Goal: Information Seeking & Learning: Learn about a topic

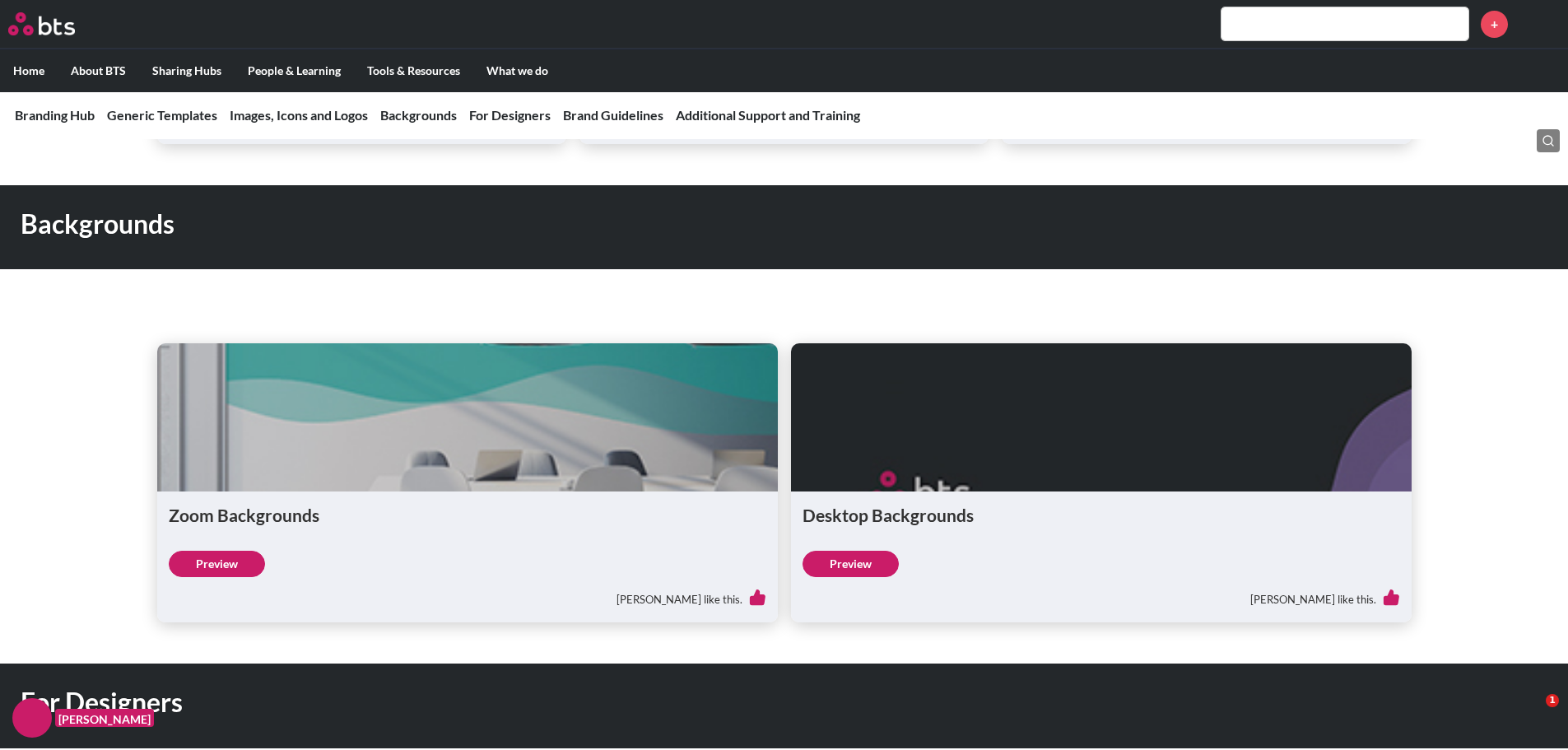
scroll to position [1564, 0]
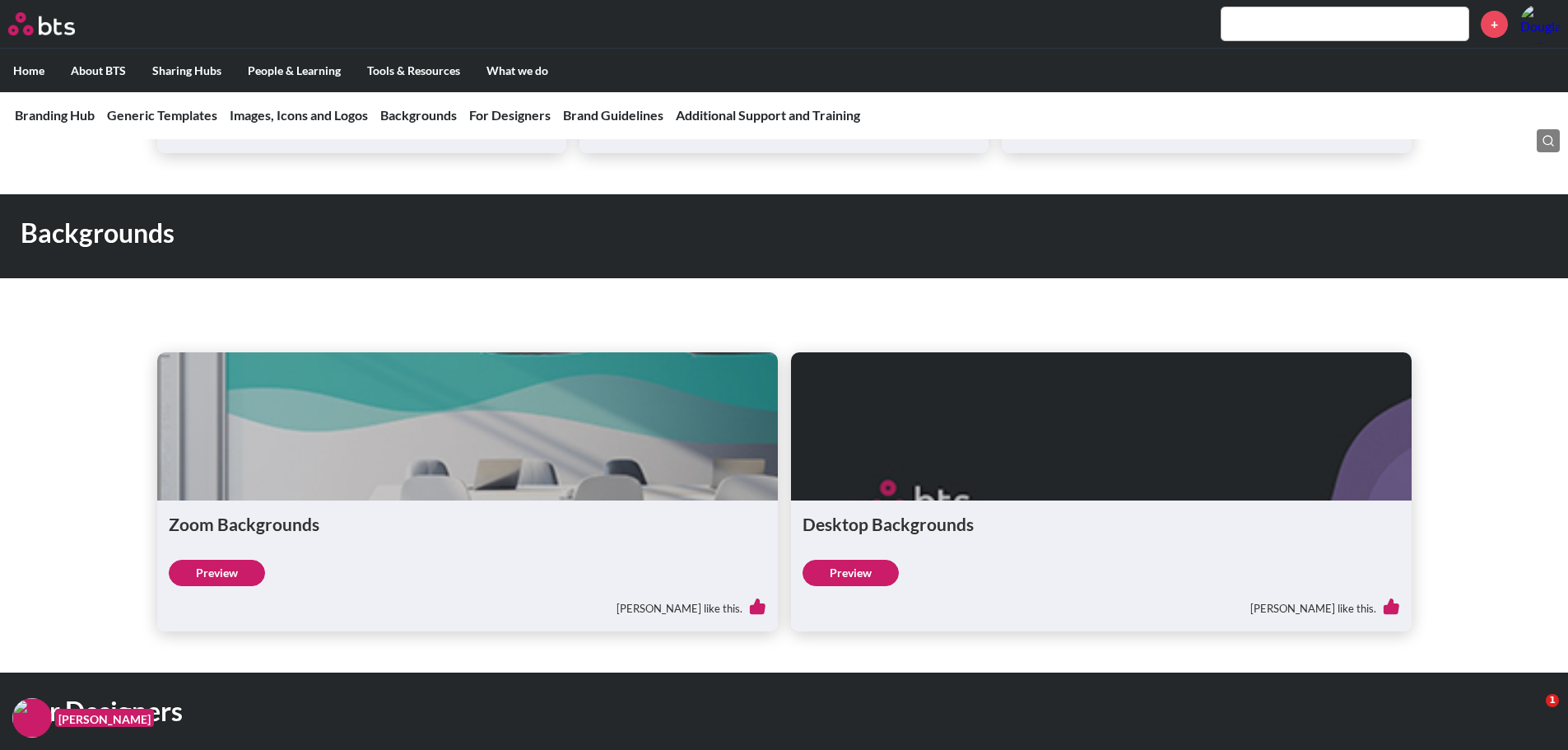
click at [221, 569] on link "Preview" at bounding box center [217, 572] width 96 height 27
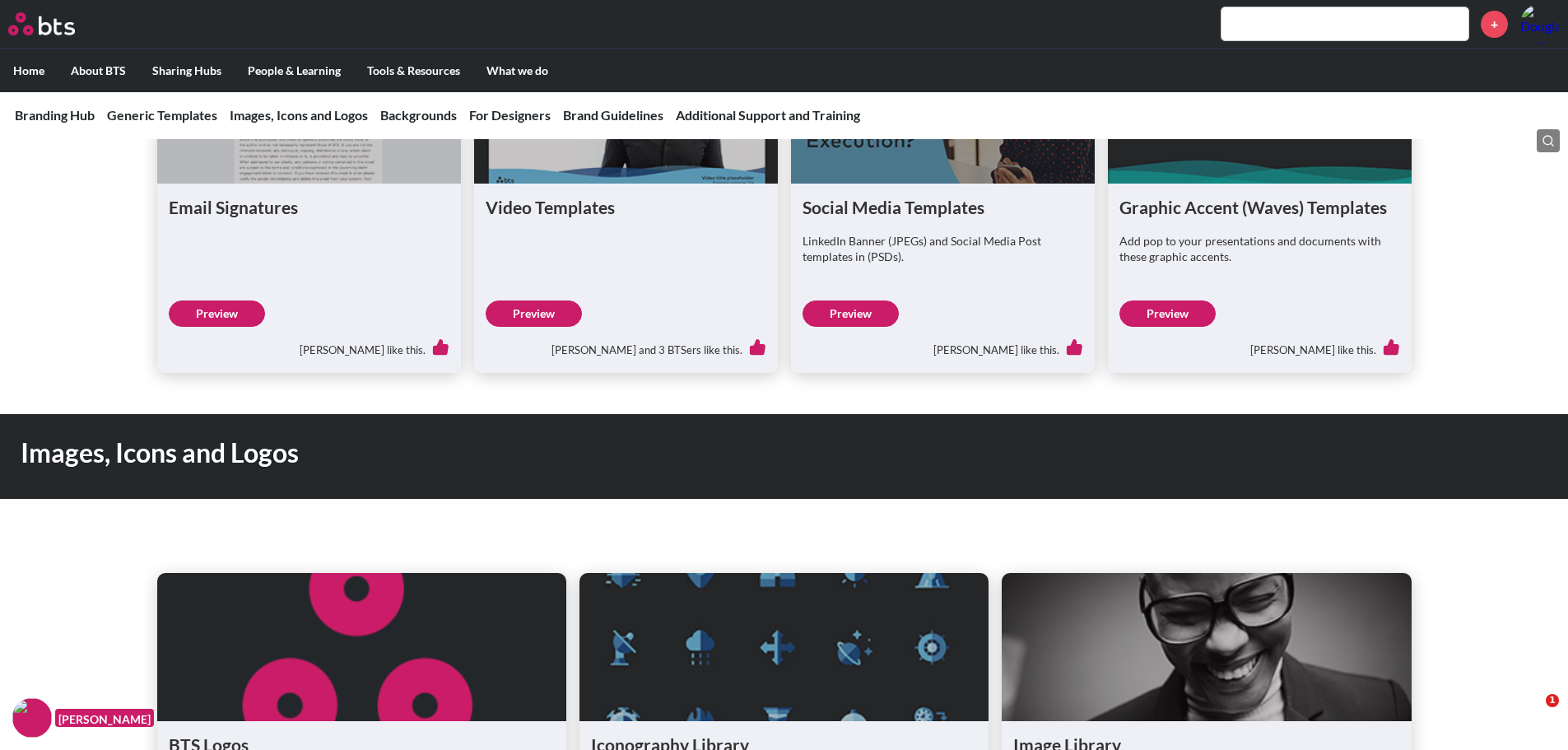
scroll to position [42, 0]
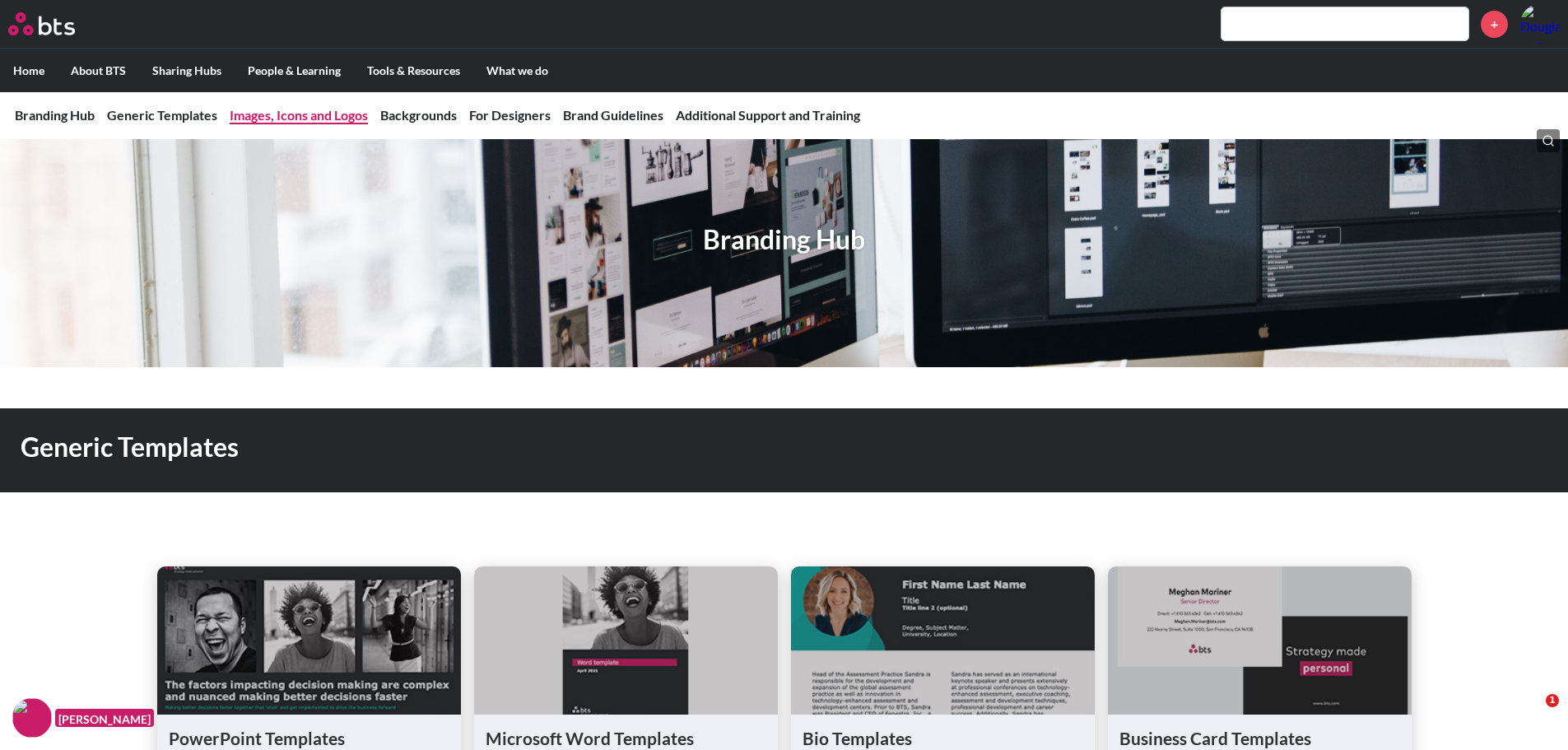
click at [304, 119] on link "Images, Icons and Logos" at bounding box center [299, 114] width 138 height 16
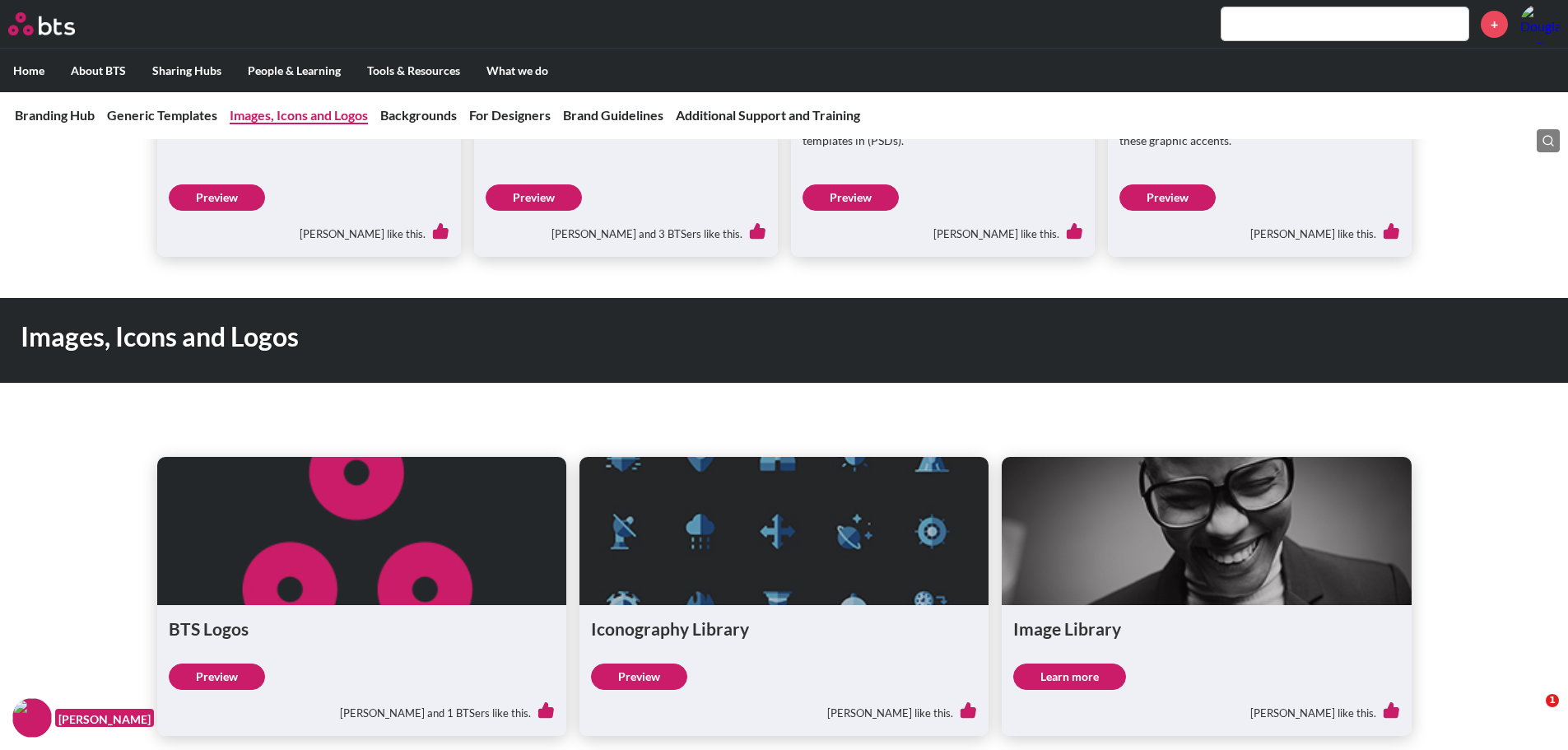
scroll to position [1073, 0]
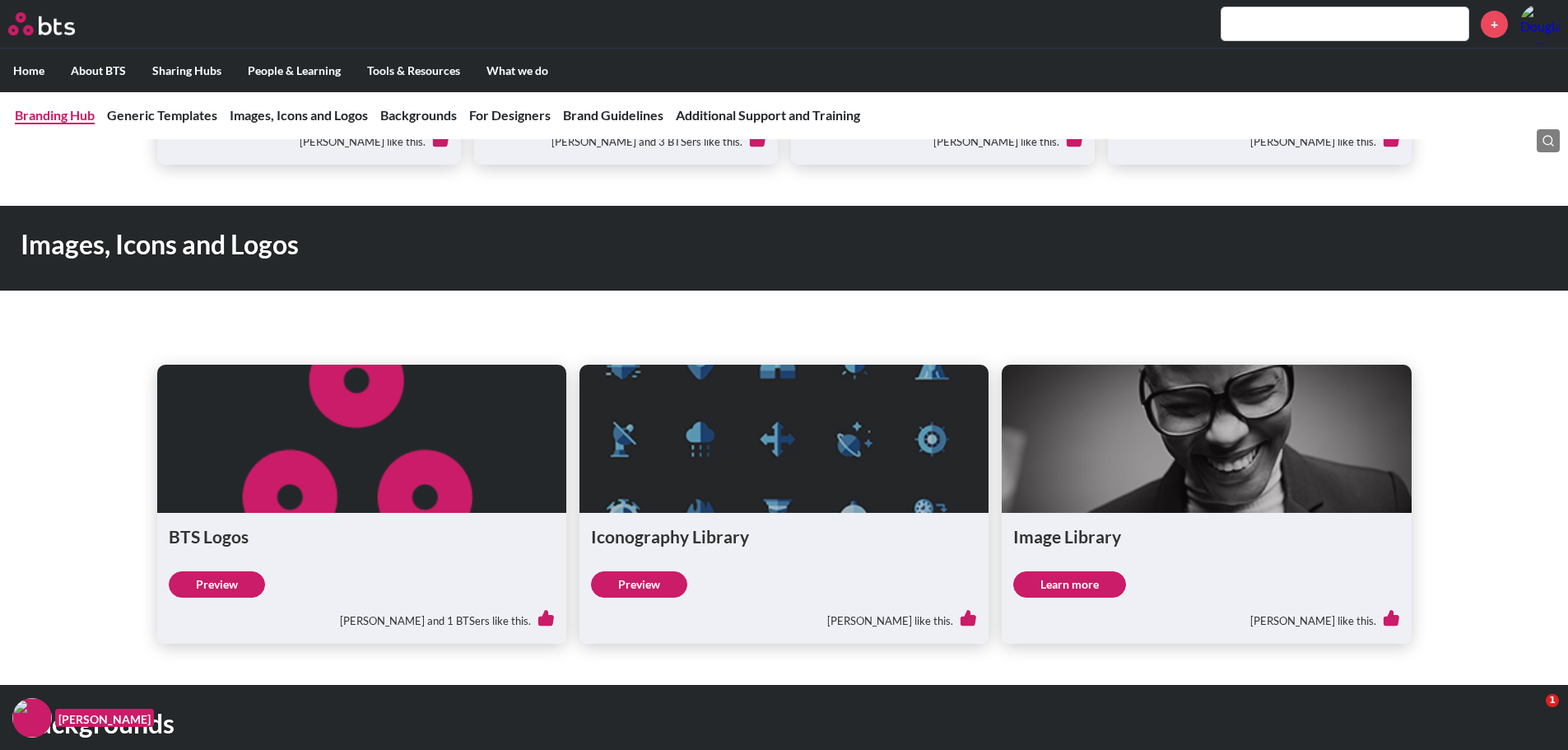
click at [30, 117] on link "Branding Hub" at bounding box center [54, 114] width 80 height 16
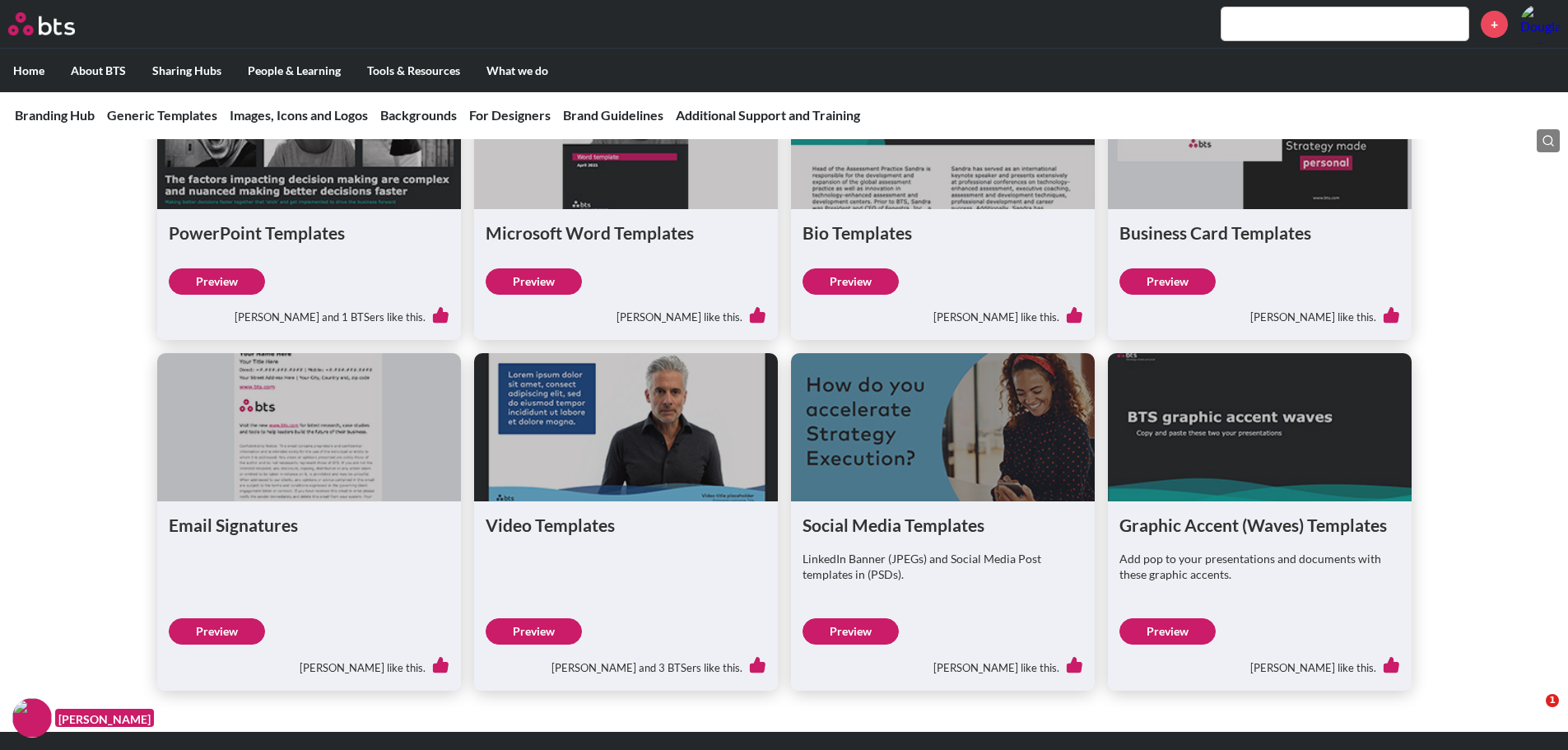
scroll to position [576, 0]
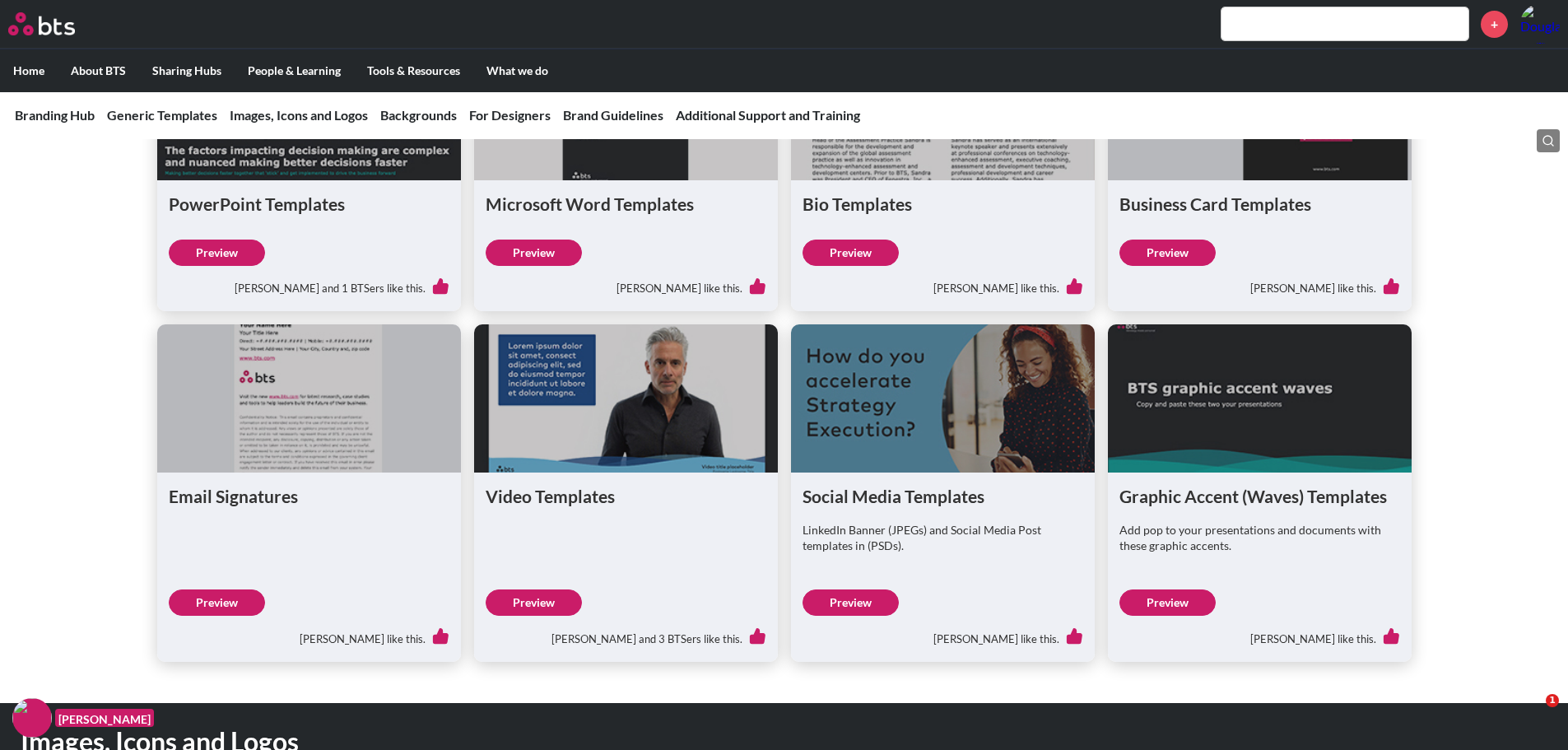
click at [844, 604] on link "Preview" at bounding box center [851, 602] width 96 height 27
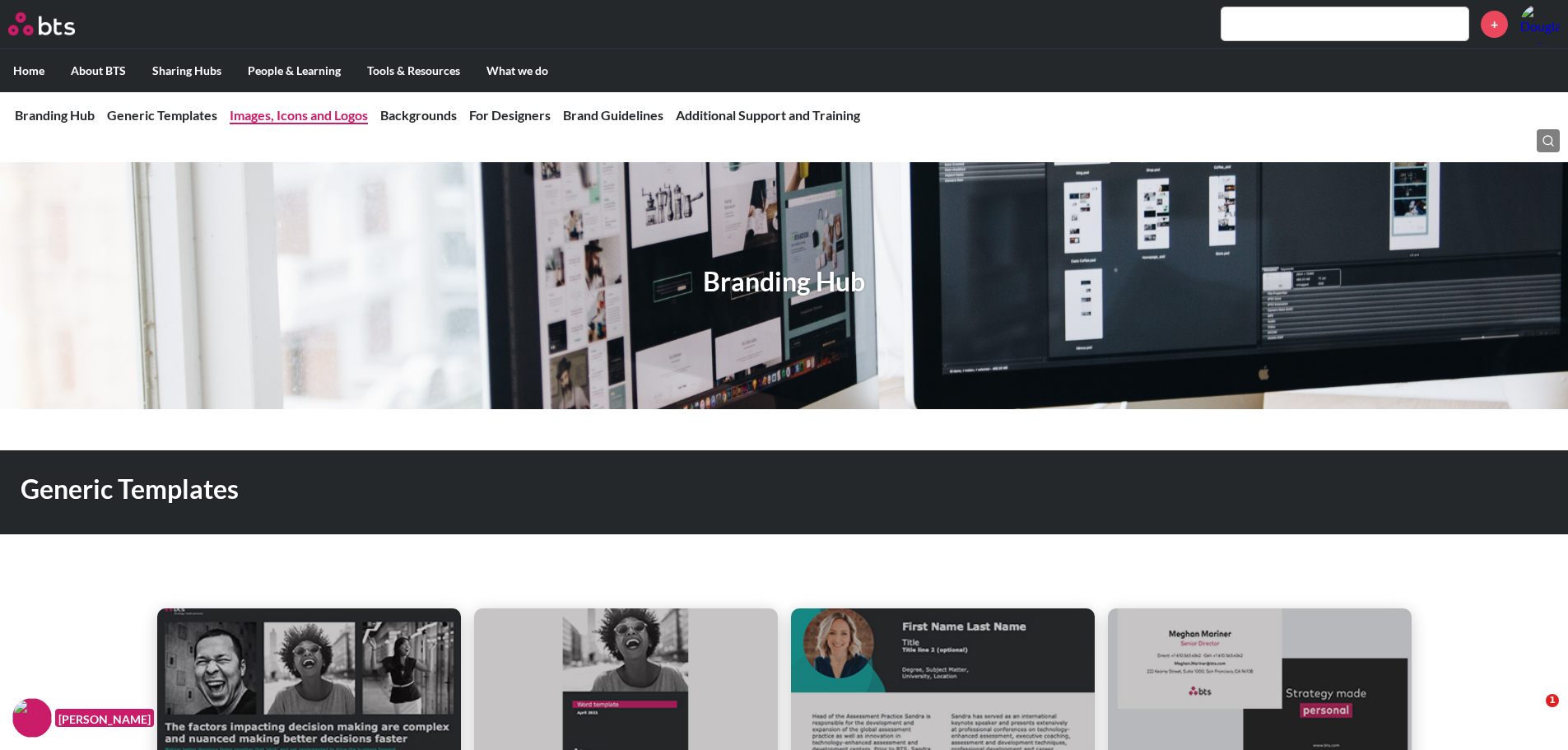
click at [281, 114] on link "Images, Icons and Logos" at bounding box center [299, 114] width 138 height 16
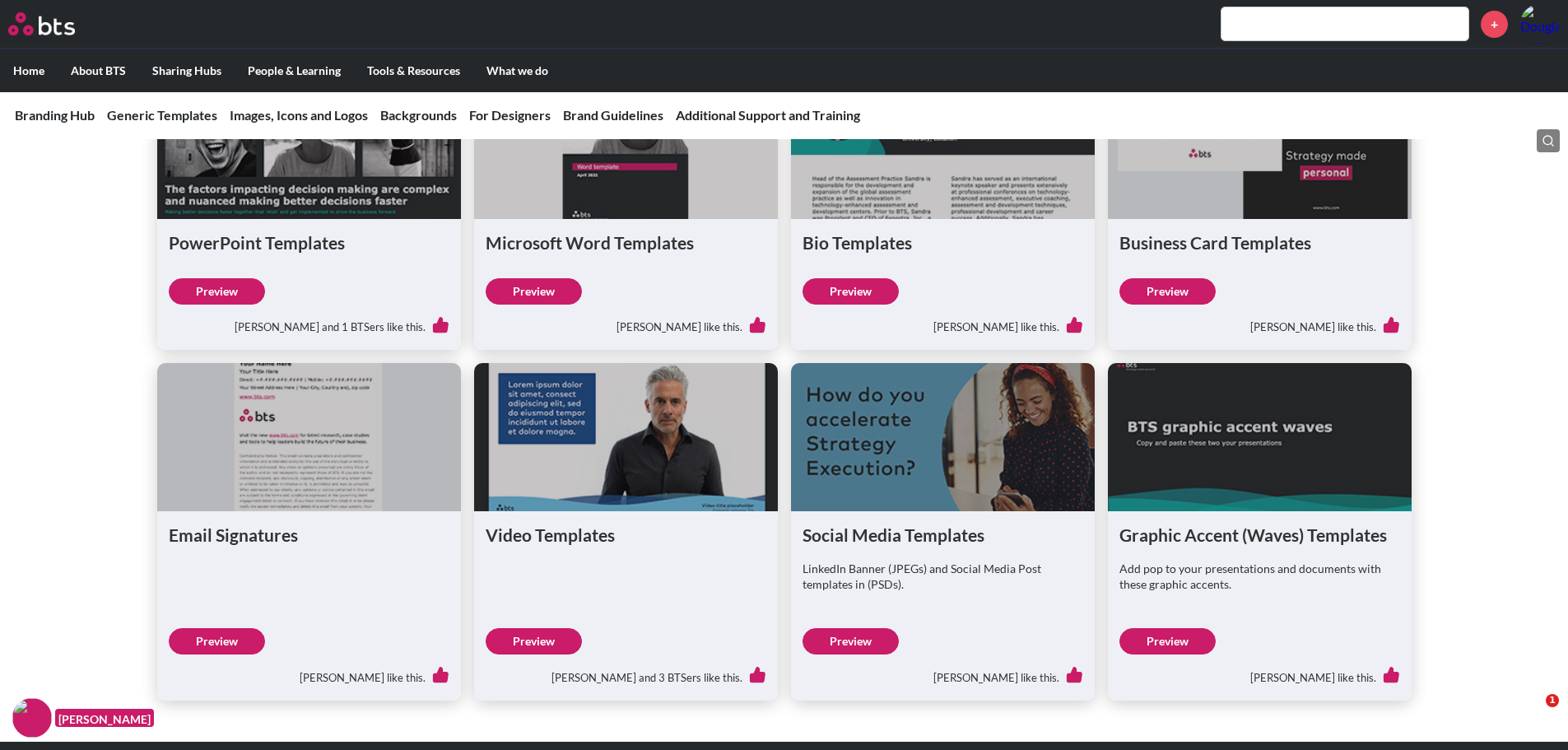
scroll to position [497, 0]
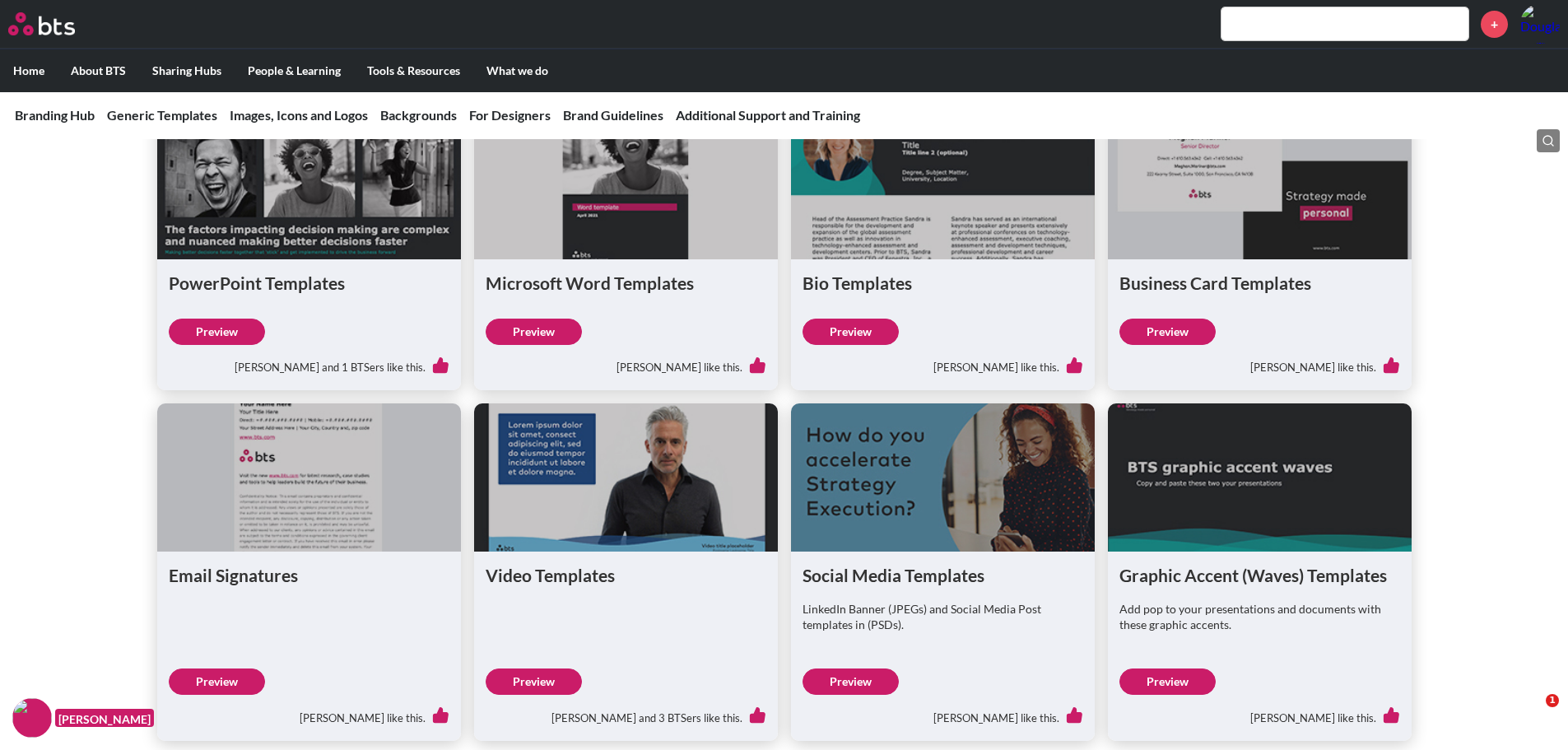
click at [925, 633] on div "LinkedIn Banner (JPEGs) and Social Media Post templates in (PSDs)." at bounding box center [943, 625] width 281 height 48
click at [836, 684] on link "Preview" at bounding box center [851, 681] width 96 height 27
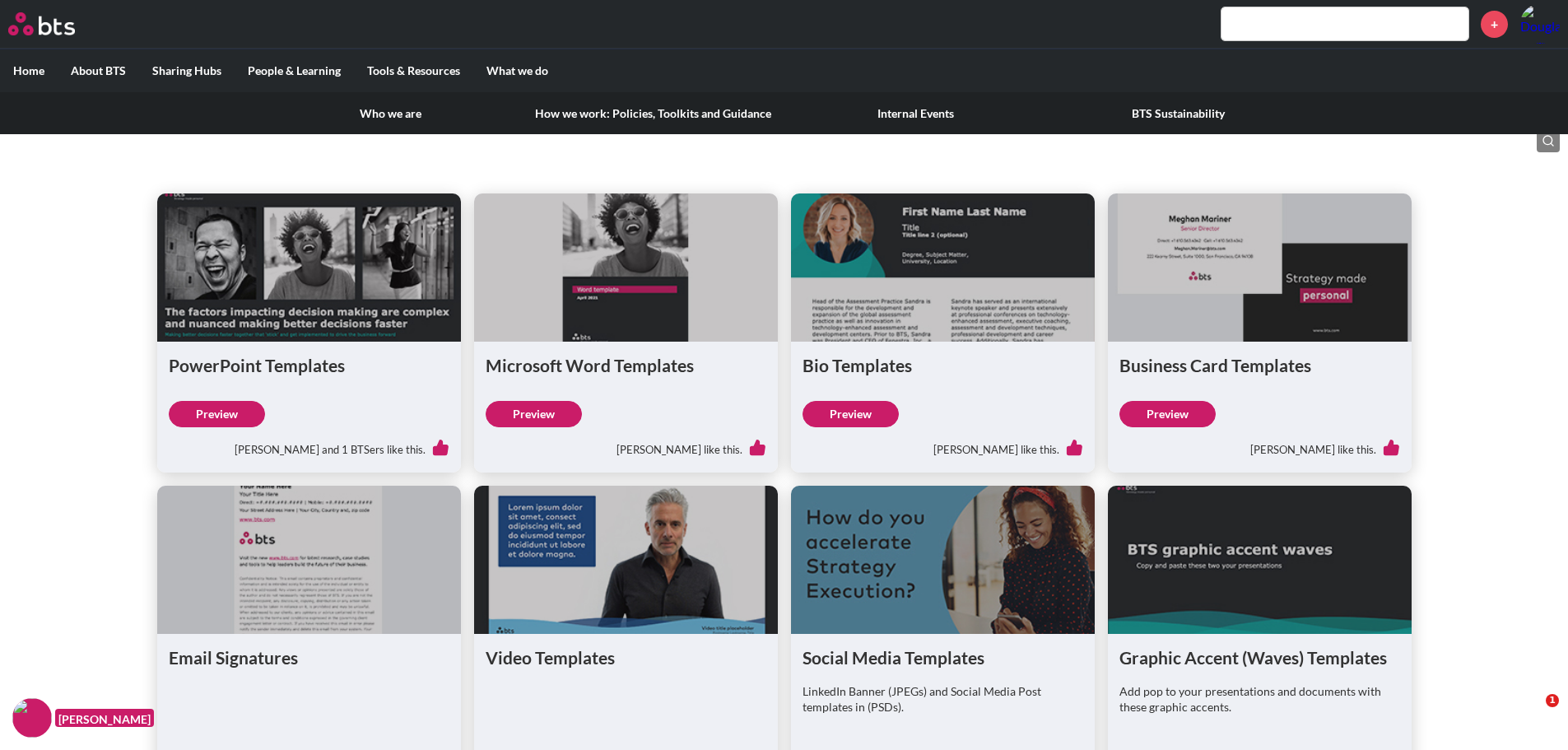
click at [109, 70] on label "About BTS" at bounding box center [99, 71] width 81 height 42
click at [0, 0] on input "About BTS" at bounding box center [0, 0] width 0 height 0
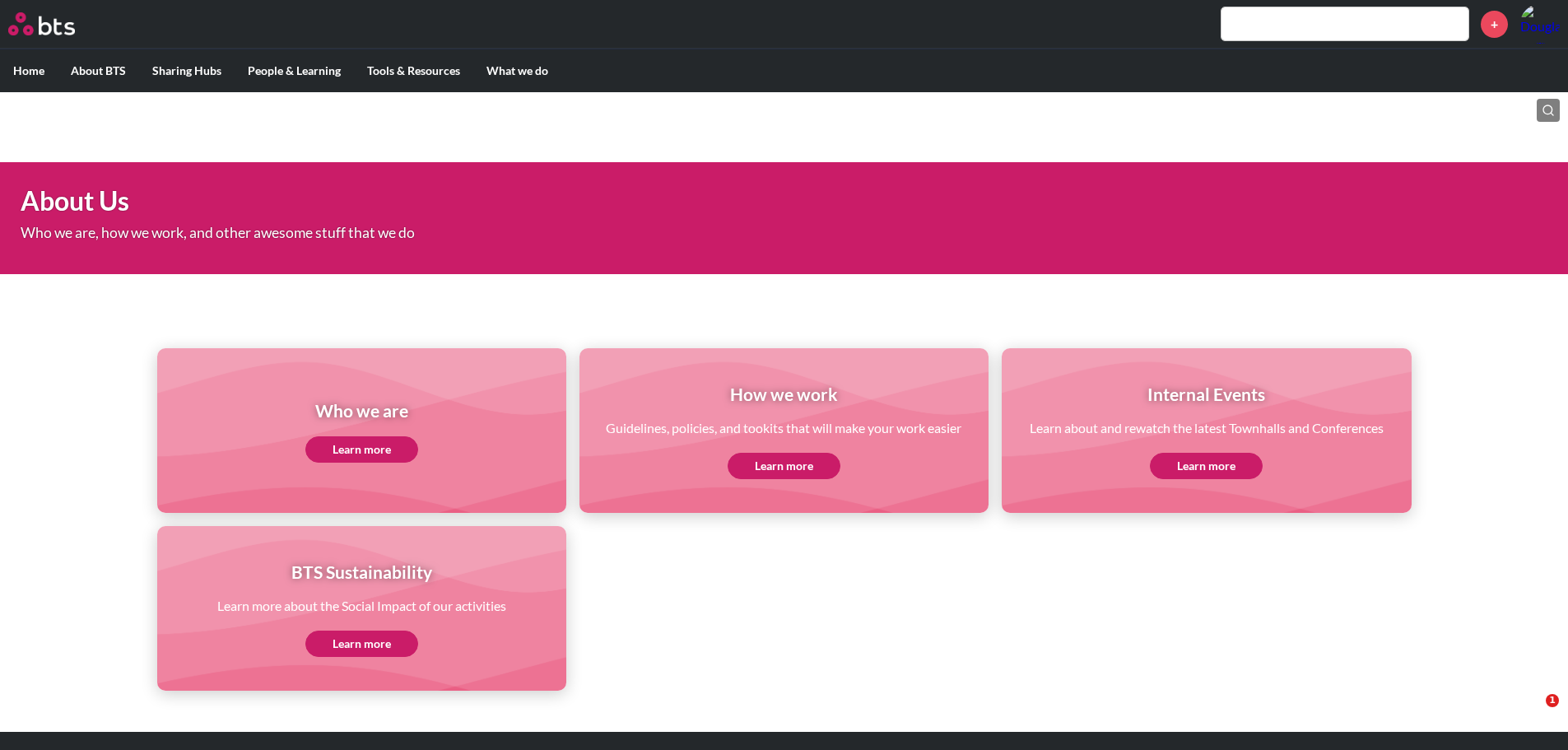
click at [346, 455] on link "Learn more" at bounding box center [361, 449] width 112 height 27
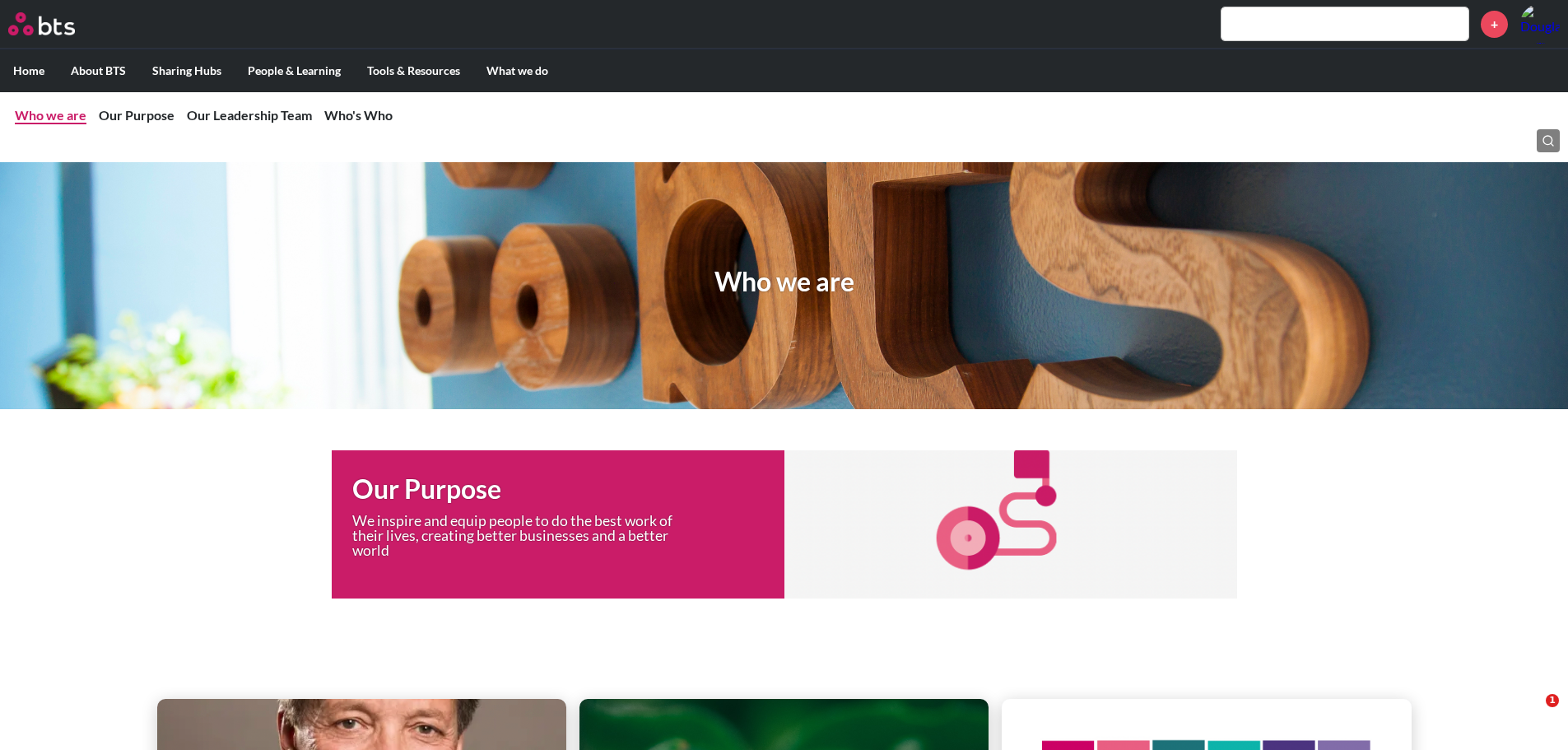
click at [71, 118] on link "Who we are" at bounding box center [51, 114] width 72 height 16
click at [122, 114] on link "Our Purpose" at bounding box center [136, 114] width 76 height 16
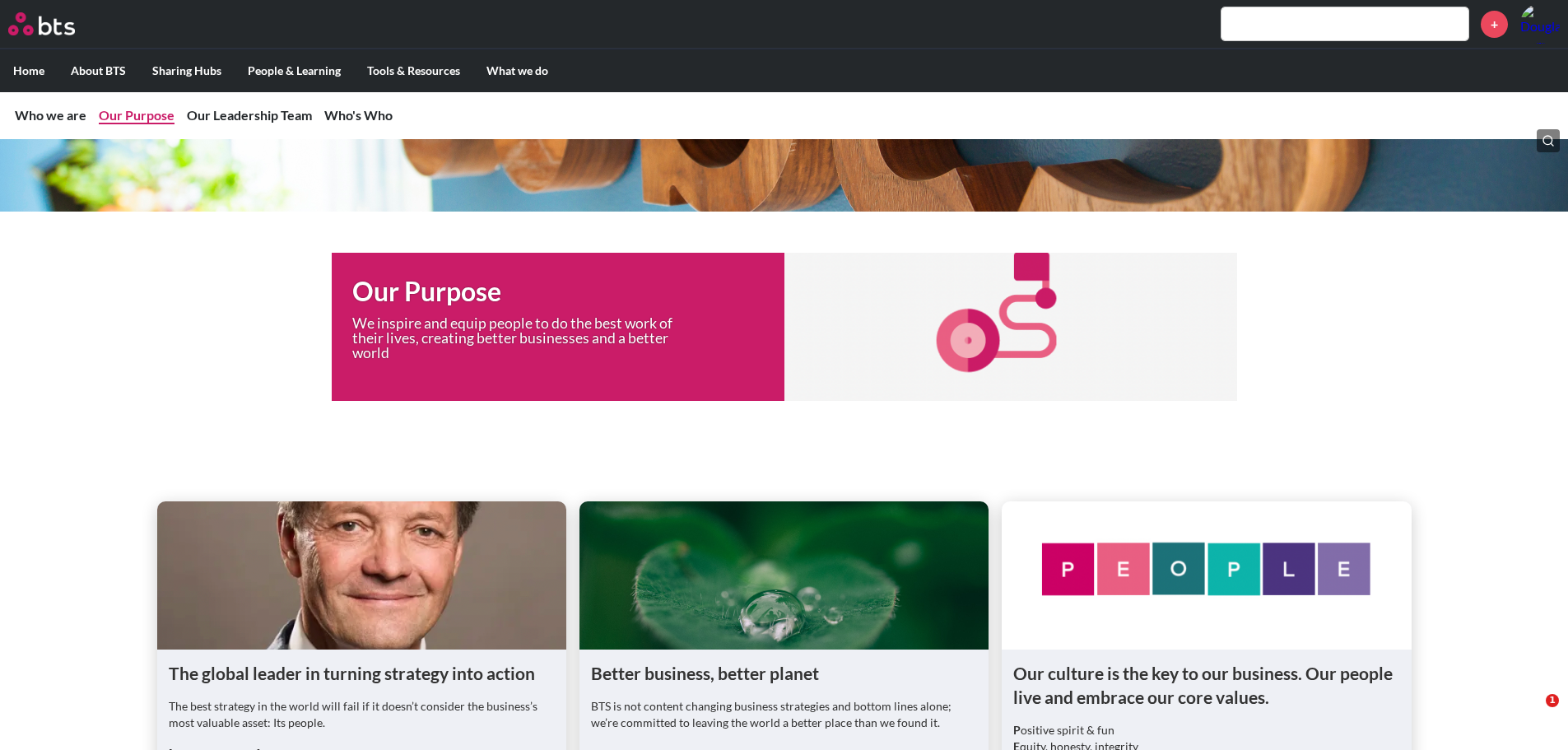
scroll to position [244, 0]
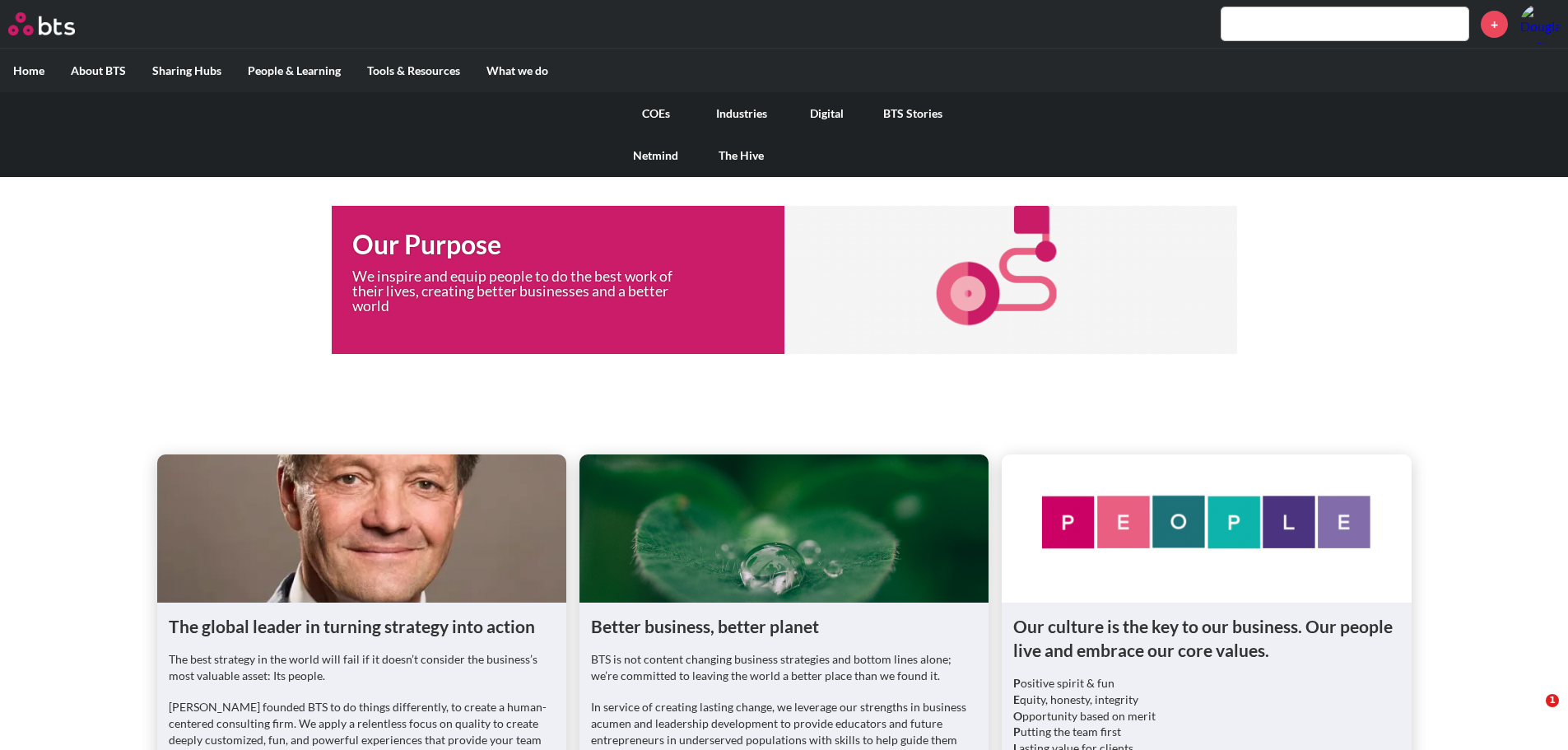
click at [525, 70] on label "What we do" at bounding box center [518, 71] width 88 height 42
click at [0, 0] on input "What we do" at bounding box center [0, 0] width 0 height 0
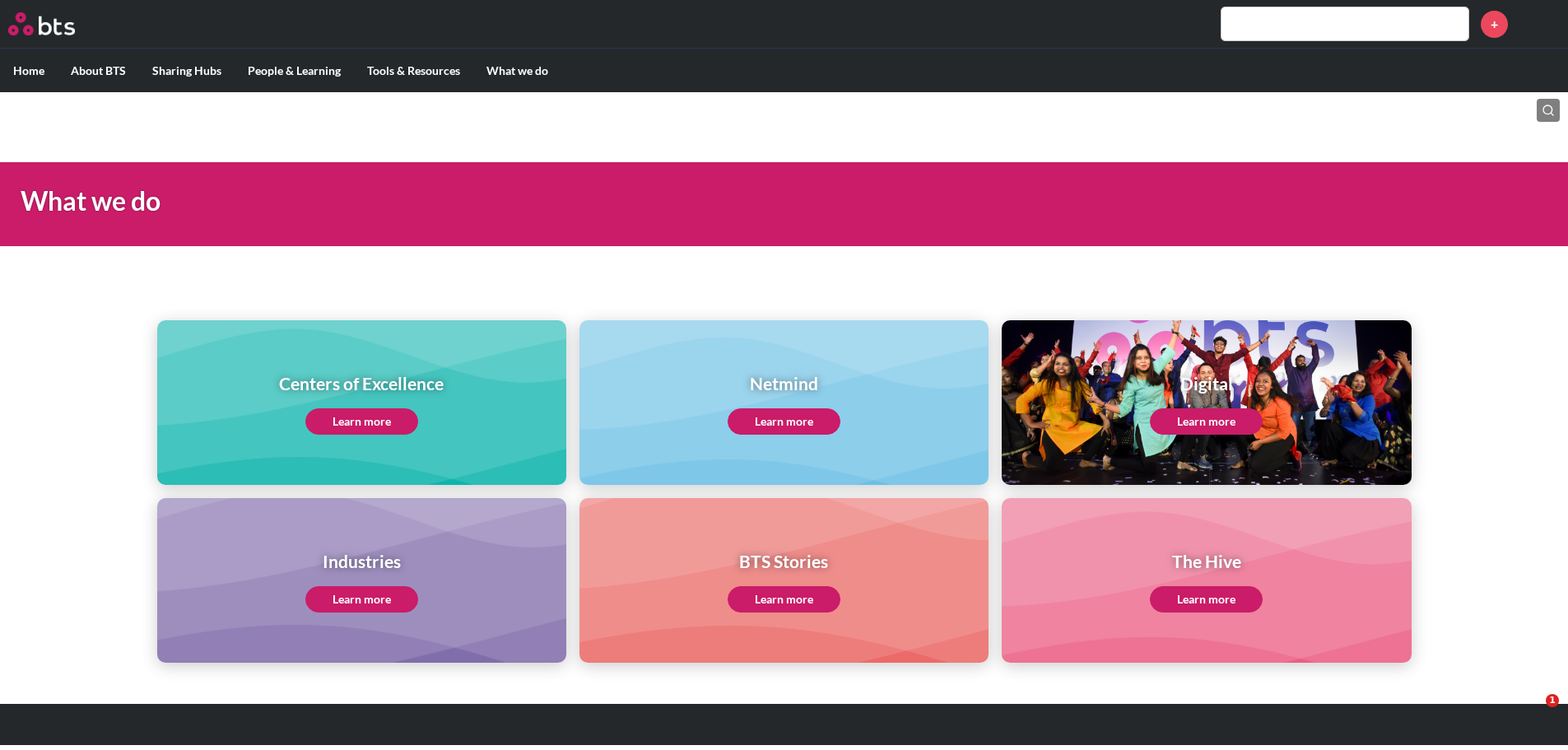
scroll to position [10, 0]
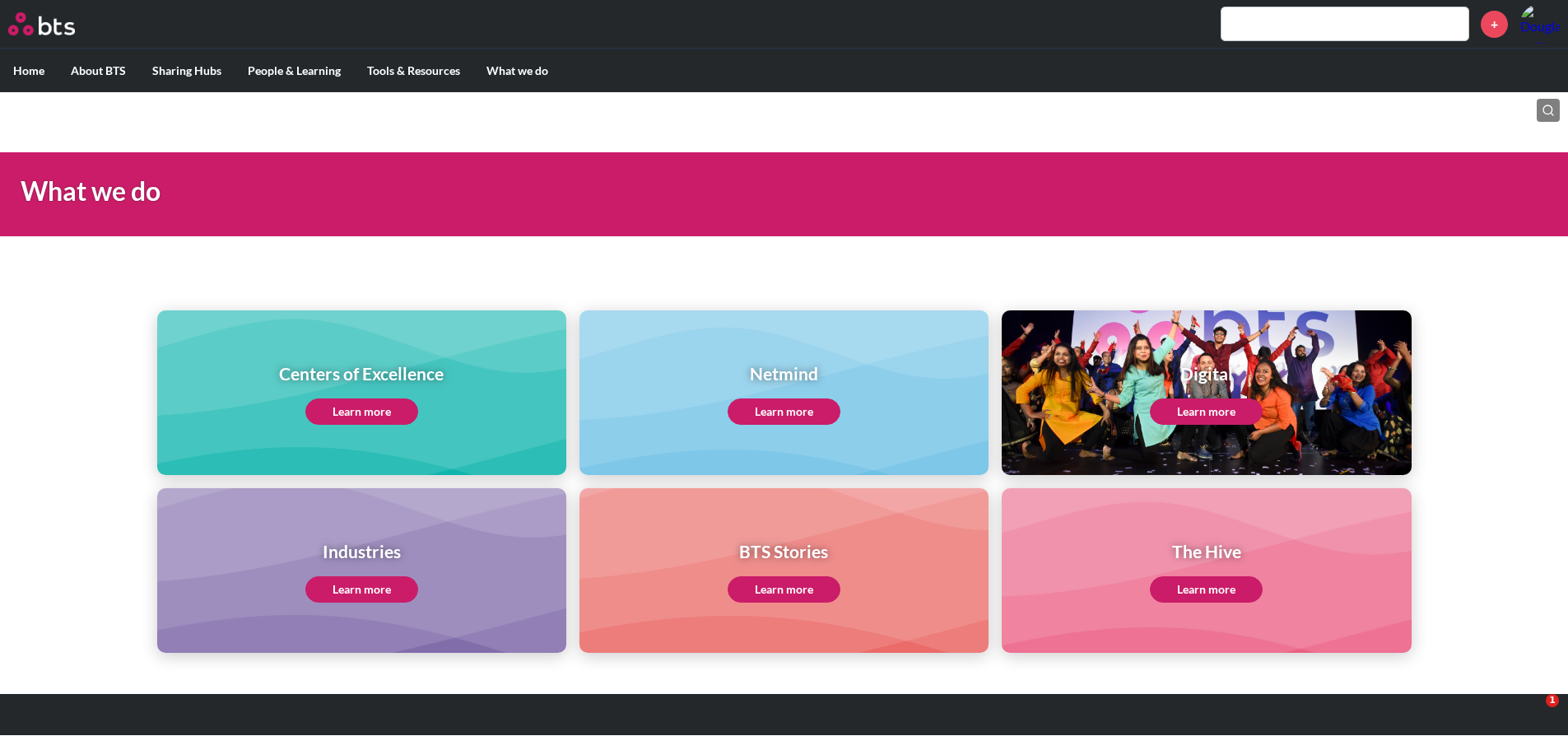
click at [770, 582] on link "Learn more" at bounding box center [784, 589] width 112 height 27
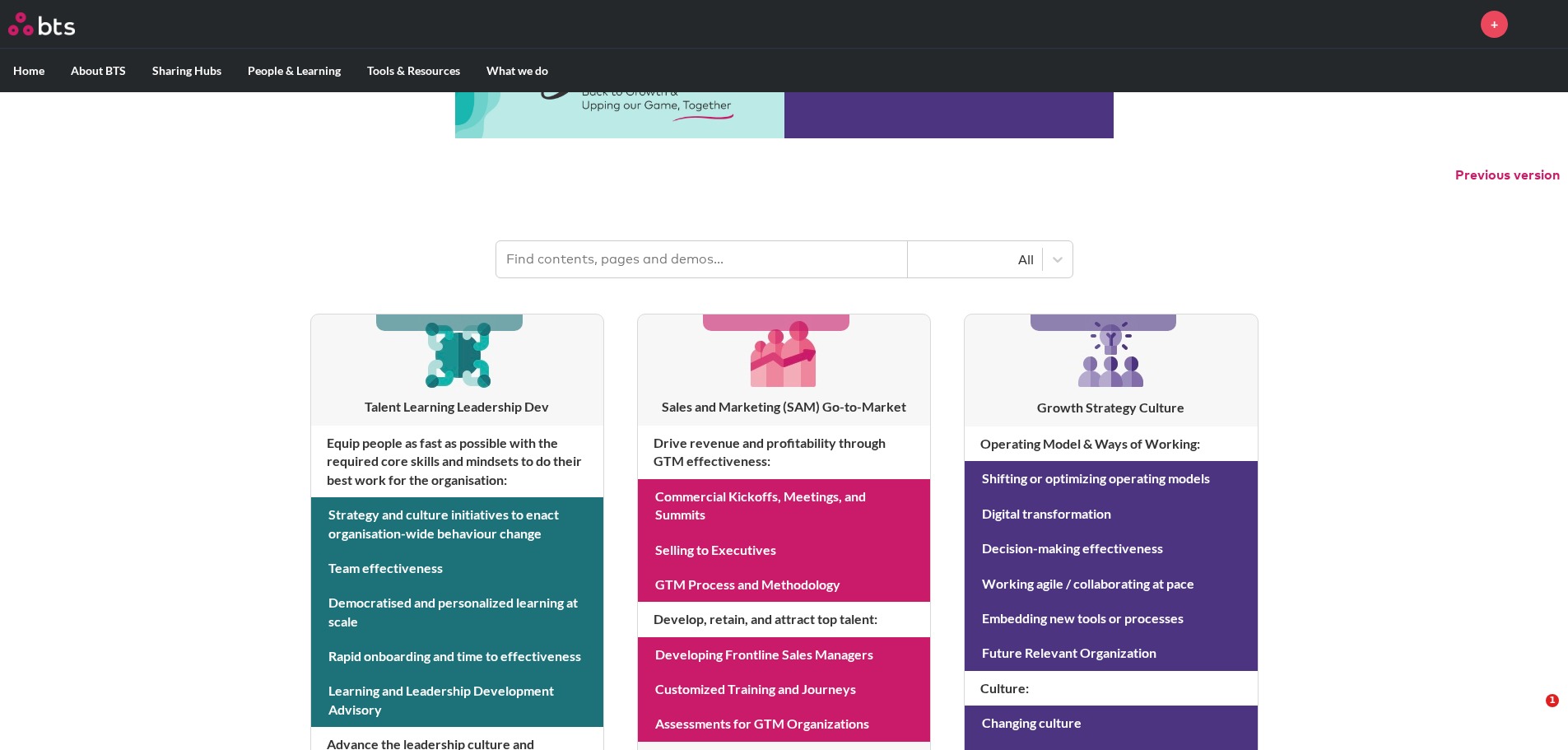
scroll to position [82, 0]
